Goal: Transaction & Acquisition: Purchase product/service

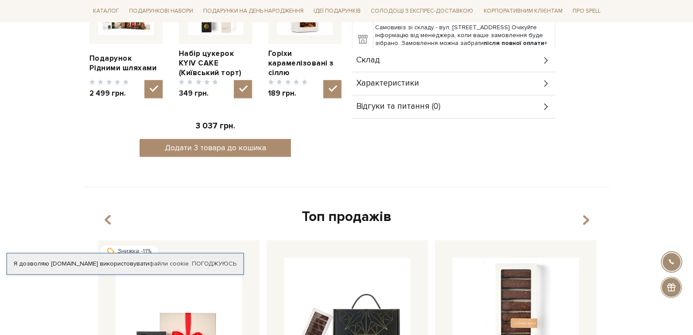
scroll to position [174, 0]
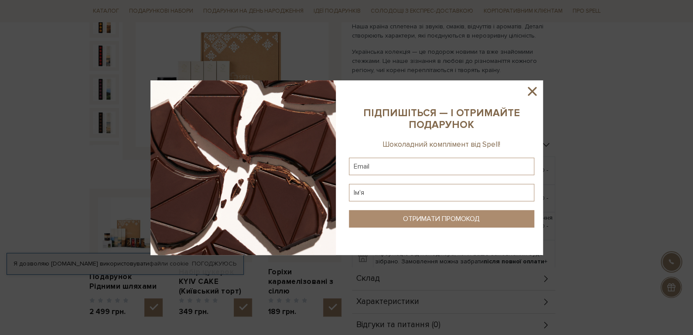
click at [536, 93] on icon at bounding box center [532, 91] width 15 height 15
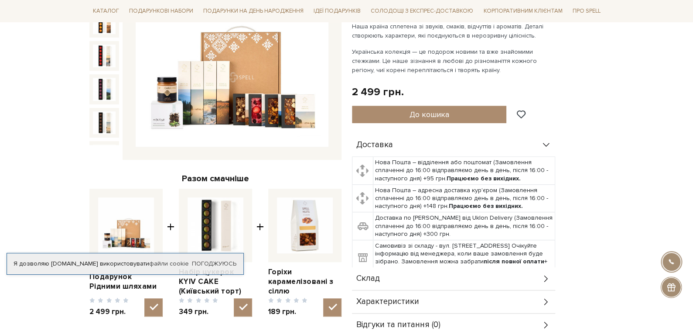
scroll to position [0, 0]
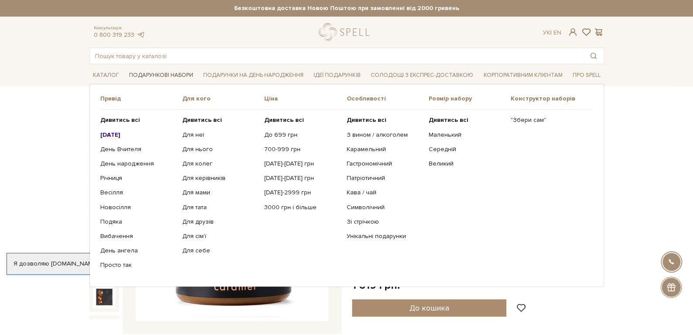
click at [157, 75] on link "Подарункові набори" at bounding box center [161, 76] width 71 height 14
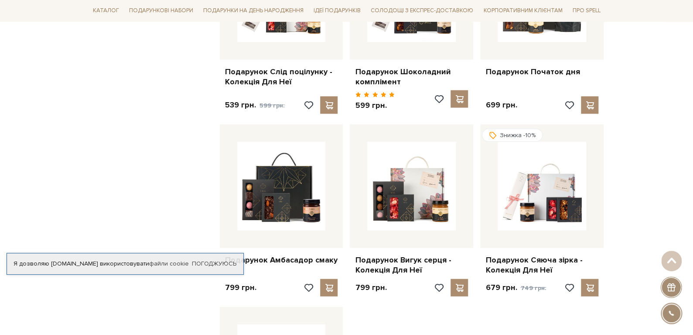
scroll to position [1003, 0]
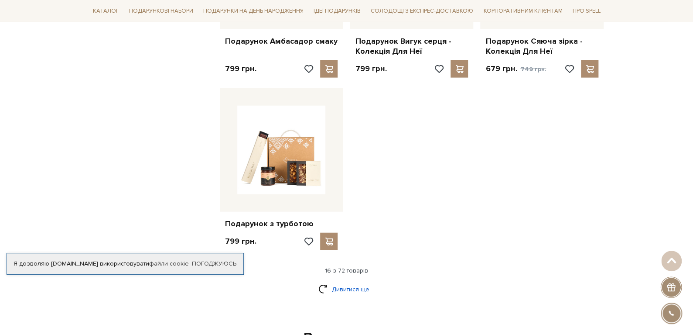
click at [360, 281] on link "Дивитися ще" at bounding box center [347, 288] width 57 height 15
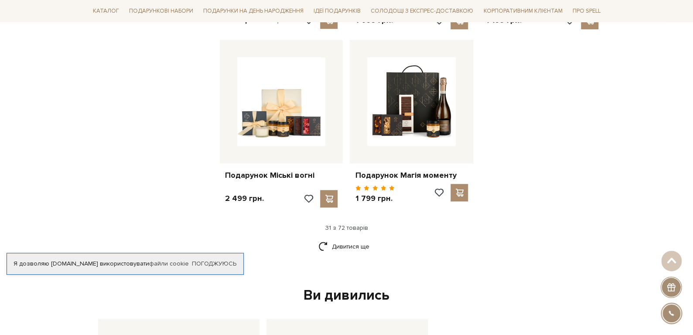
scroll to position [2138, 0]
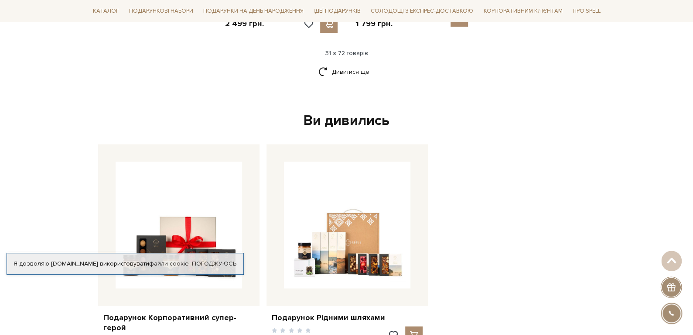
click at [355, 112] on div "Ви дивились" at bounding box center [347, 121] width 504 height 18
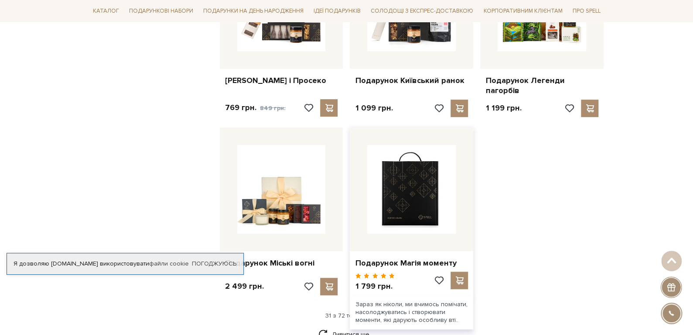
scroll to position [2007, 0]
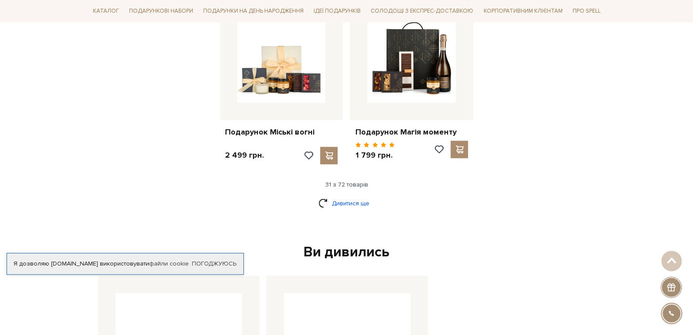
click at [358, 195] on link "Дивитися ще" at bounding box center [347, 202] width 57 height 15
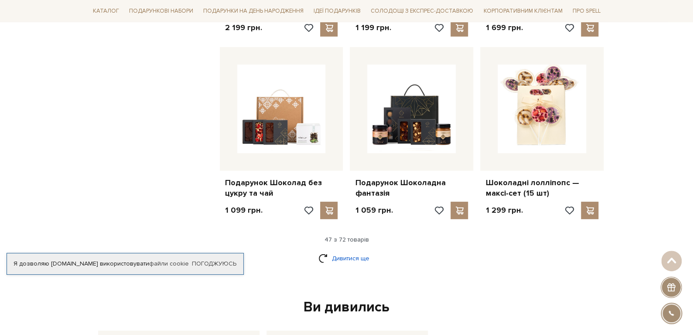
scroll to position [2967, 0]
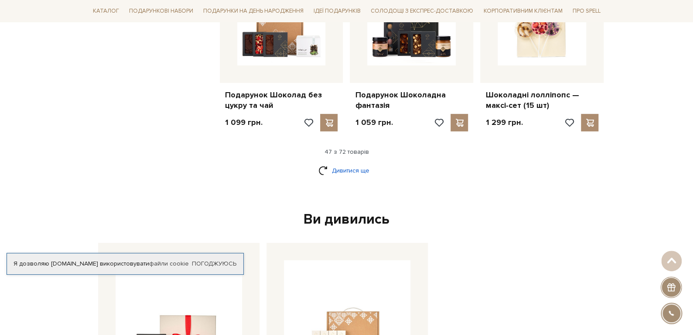
click at [346, 163] on link "Дивитися ще" at bounding box center [347, 170] width 57 height 15
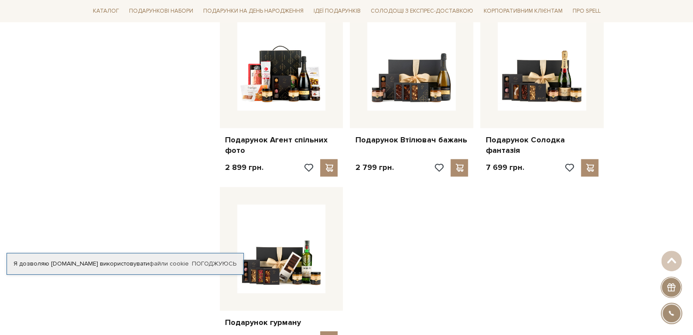
scroll to position [3927, 0]
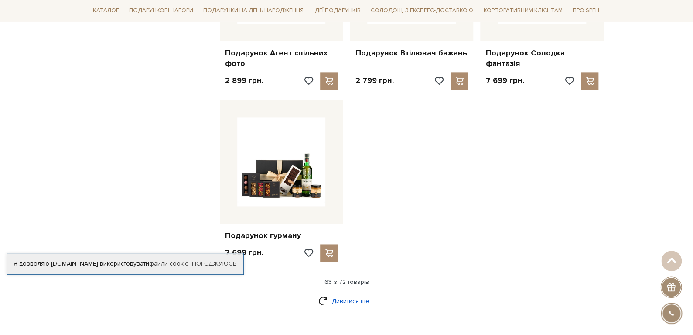
click at [360, 293] on link "Дивитися ще" at bounding box center [347, 300] width 57 height 15
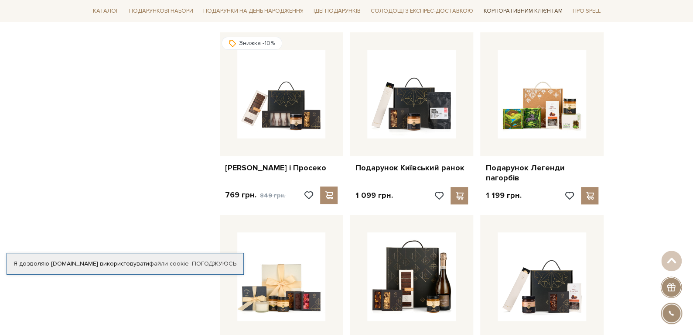
scroll to position [1702, 0]
